Goal: Navigation & Orientation: Understand site structure

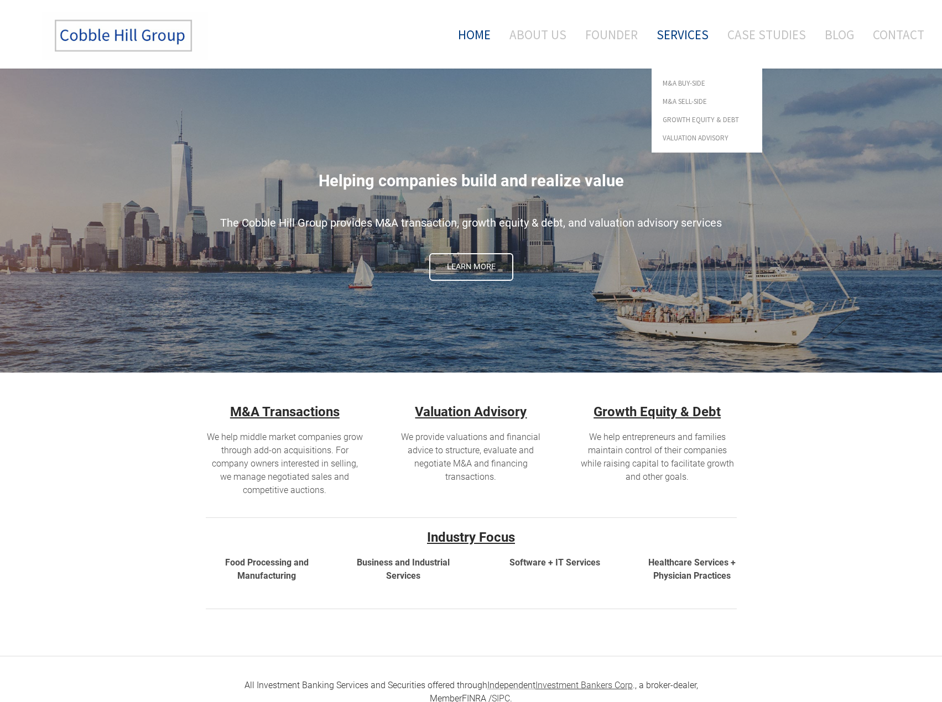
click at [696, 34] on link "Services" at bounding box center [682, 35] width 69 height 46
click at [745, 35] on link "Case Studies" at bounding box center [766, 35] width 95 height 46
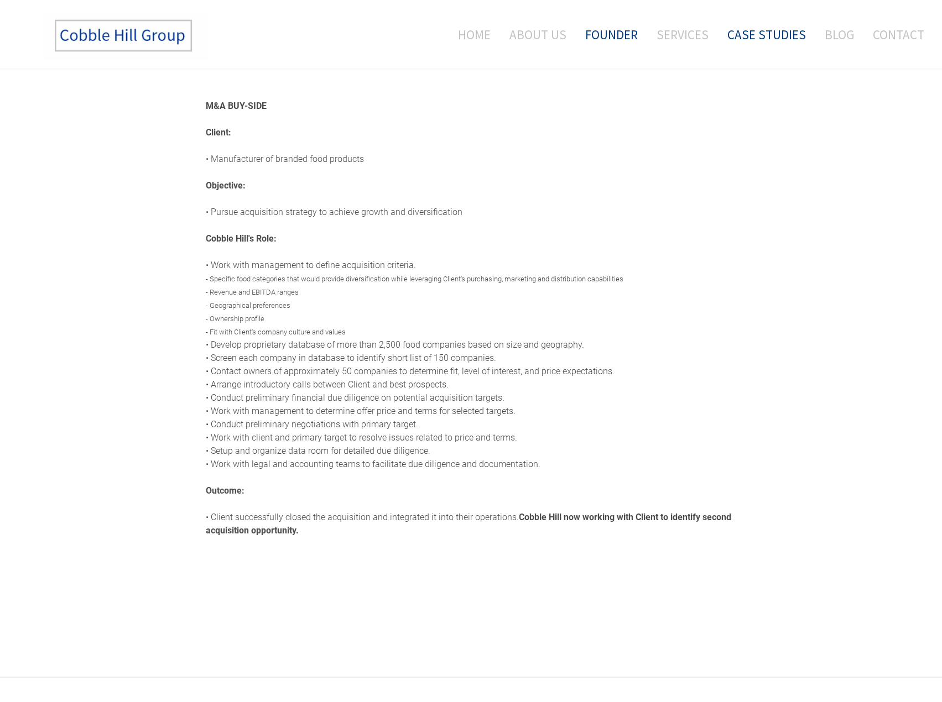
click at [618, 37] on link "Founder" at bounding box center [611, 35] width 69 height 46
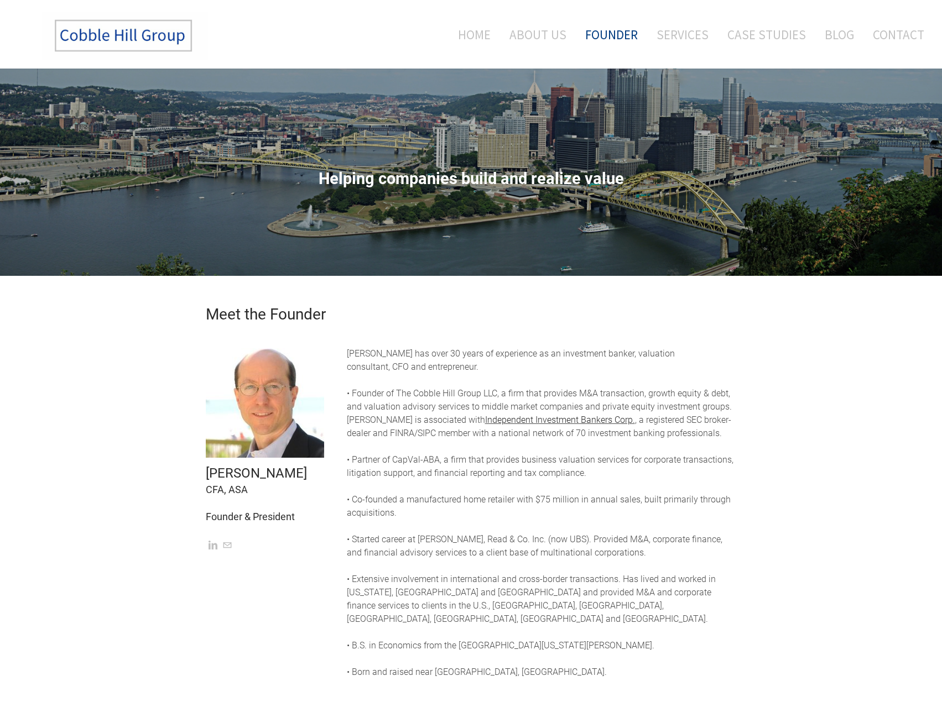
click at [551, 36] on link "About Us" at bounding box center [538, 35] width 74 height 46
